Goal: Transaction & Acquisition: Purchase product/service

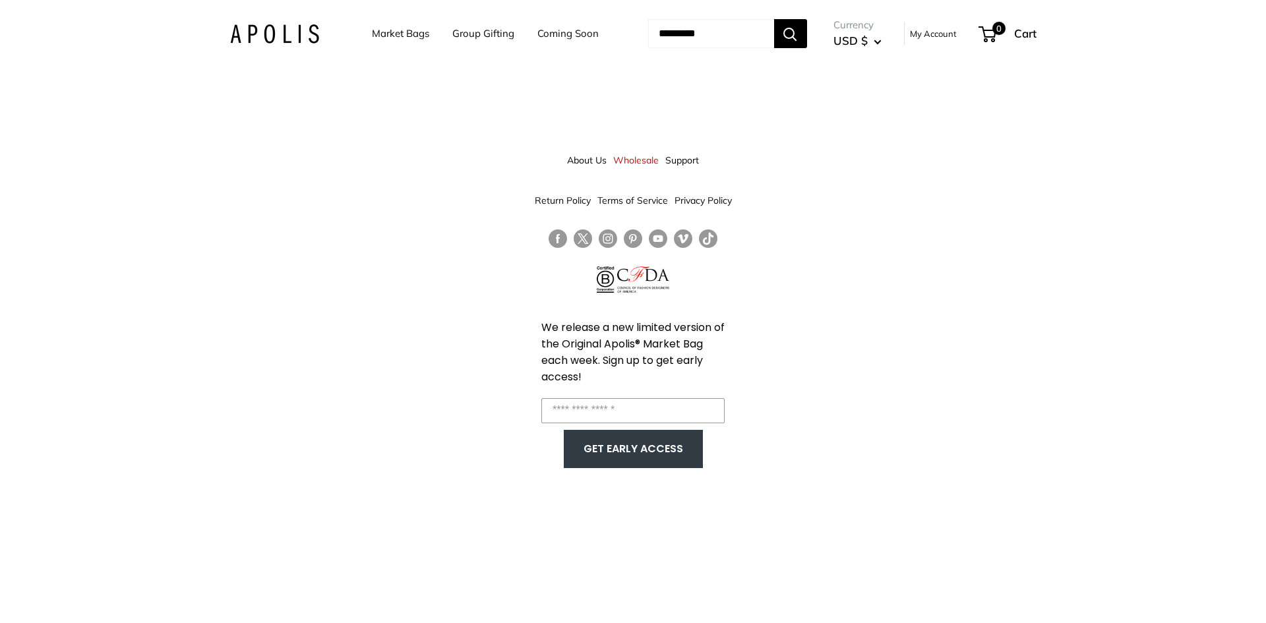
click at [383, 38] on link "Market Bags" at bounding box center [400, 33] width 57 height 18
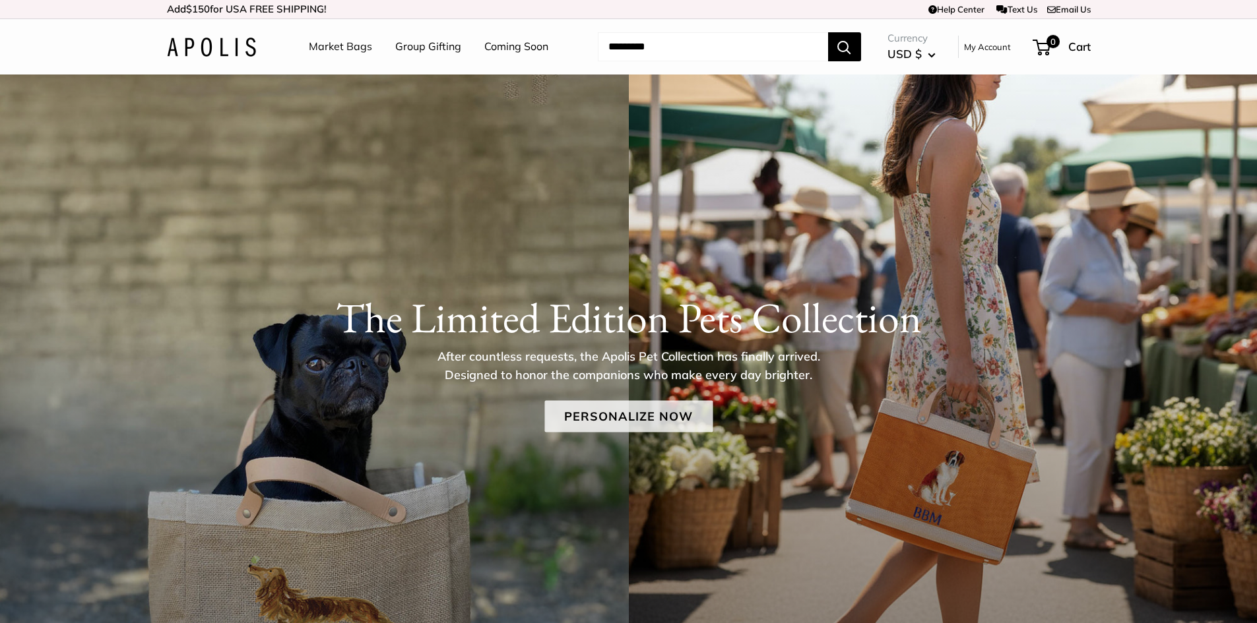
click at [653, 427] on link "Personalize Now" at bounding box center [628, 416] width 168 height 32
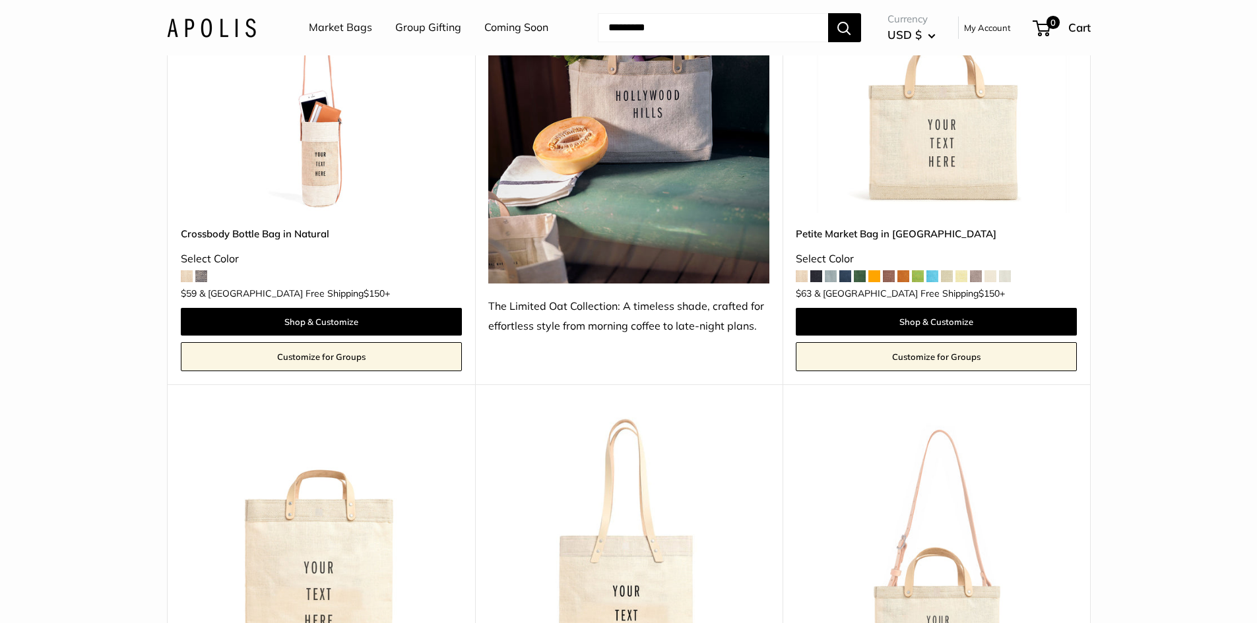
scroll to position [3496, 0]
